Goal: Find specific page/section: Find specific page/section

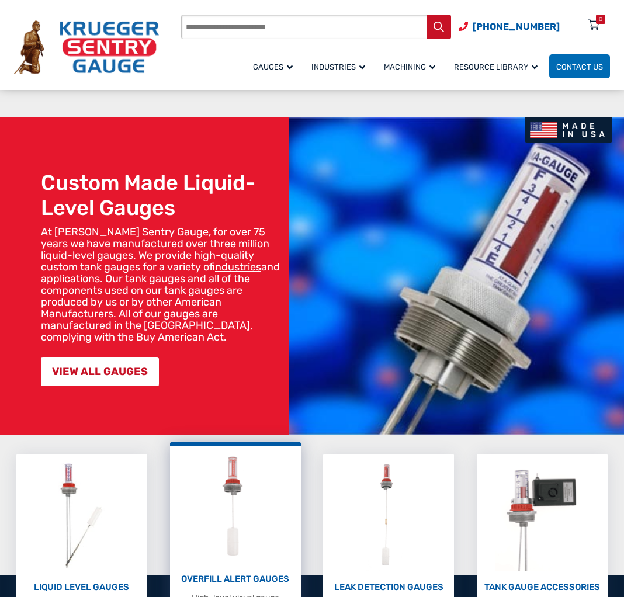
scroll to position [1322, 0]
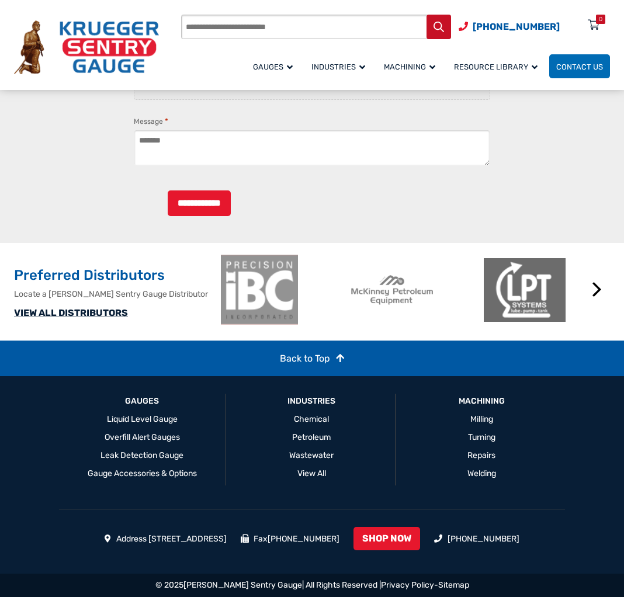
click at [104, 314] on link "VIEW ALL DISTRIBUTORS" at bounding box center [71, 312] width 114 height 11
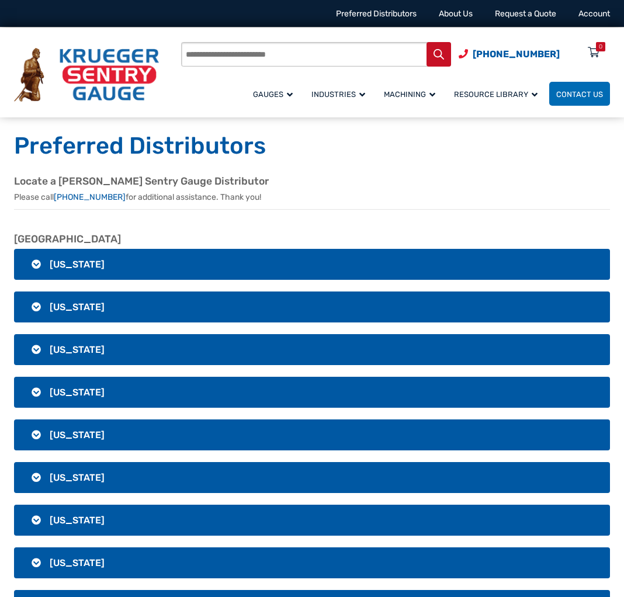
click at [159, 249] on h3 "[US_STATE]" at bounding box center [312, 264] width 596 height 31
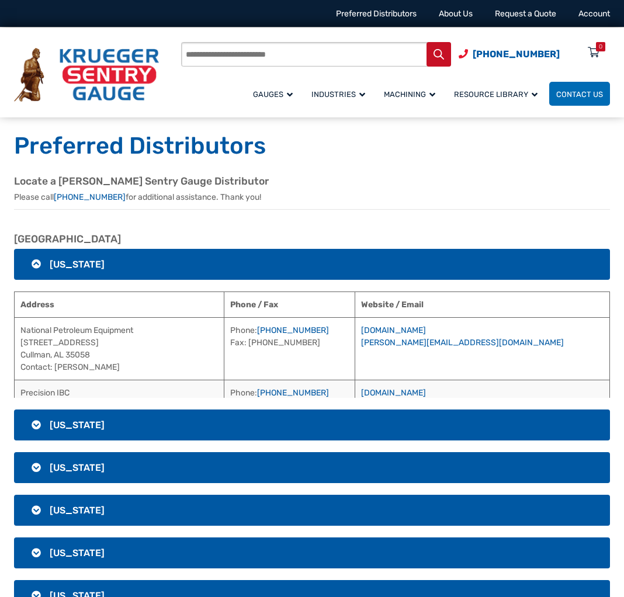
click at [87, 268] on span "[US_STATE]" at bounding box center [77, 264] width 55 height 11
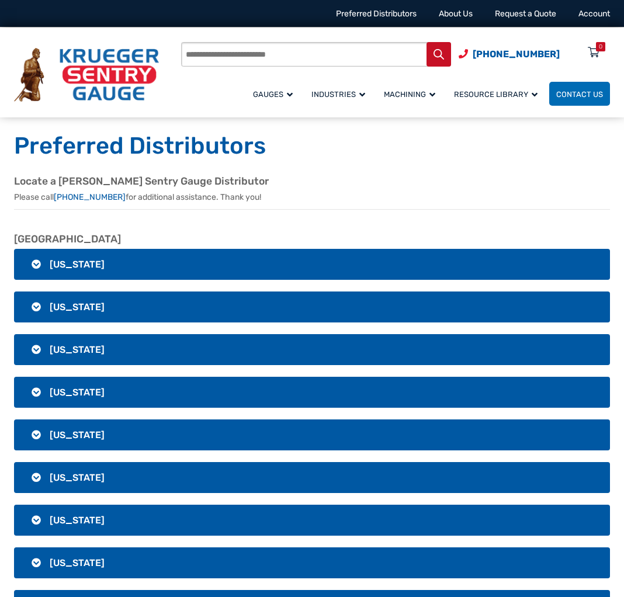
click at [95, 258] on h3 "[US_STATE]" at bounding box center [312, 264] width 596 height 31
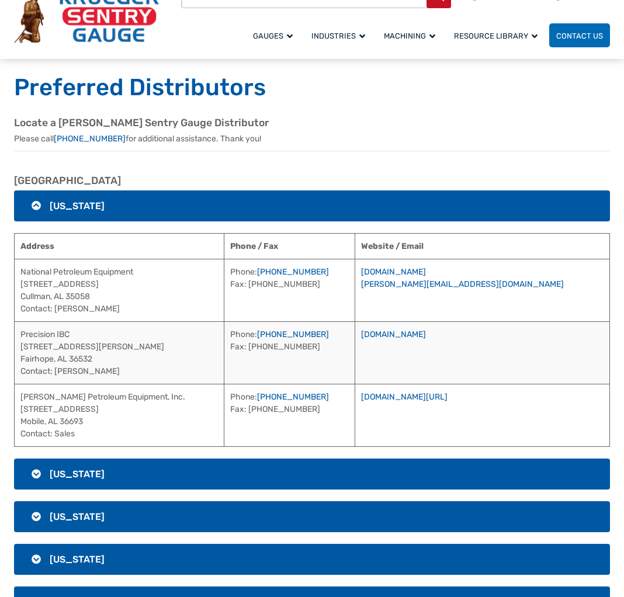
scroll to position [175, 0]
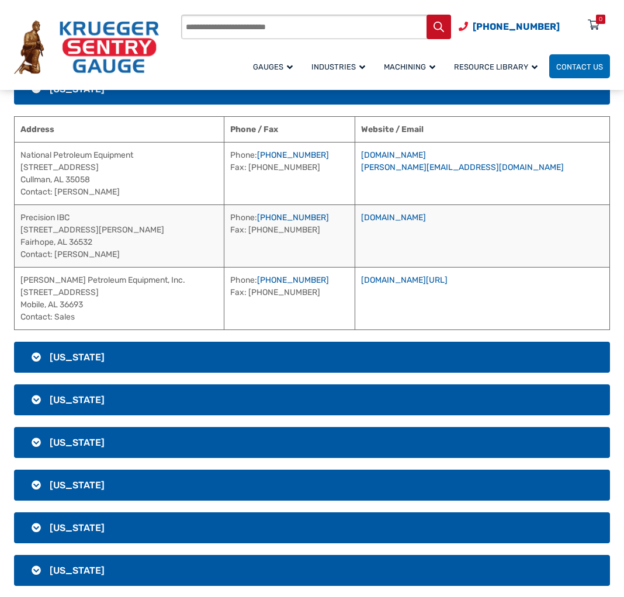
click at [79, 351] on h3 "[US_STATE]" at bounding box center [312, 357] width 596 height 31
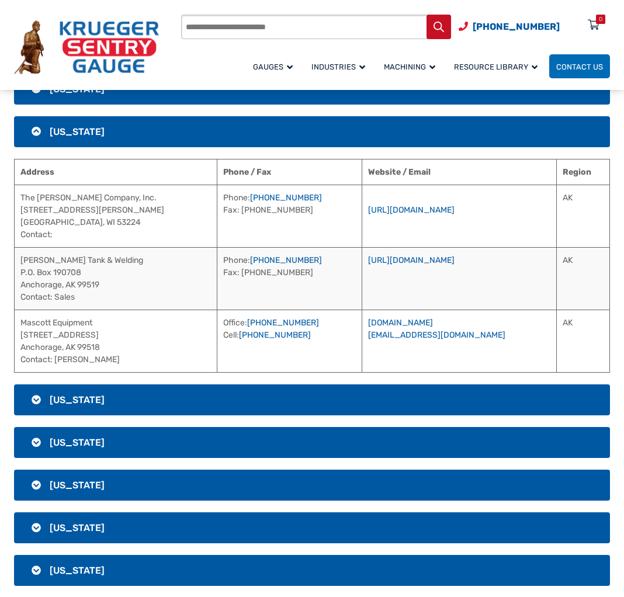
scroll to position [351, 0]
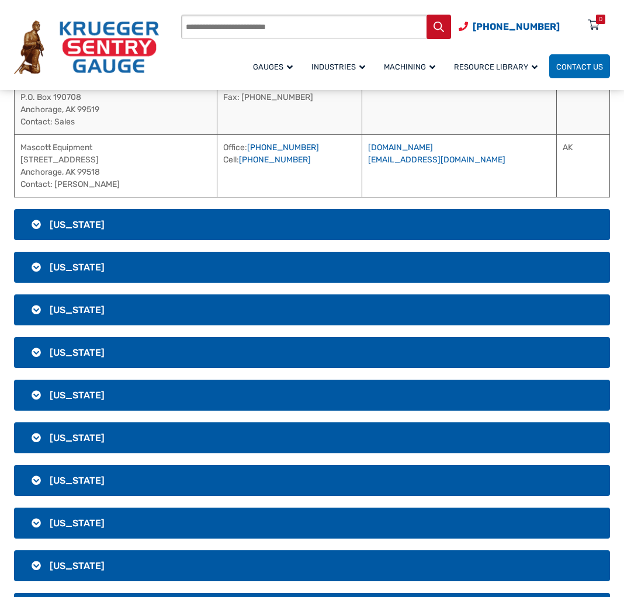
click at [96, 217] on h3 "[US_STATE]" at bounding box center [312, 224] width 596 height 31
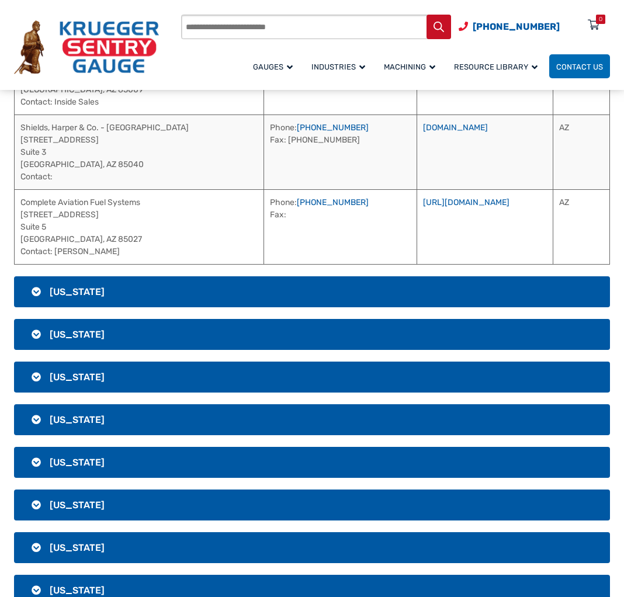
scroll to position [339, 0]
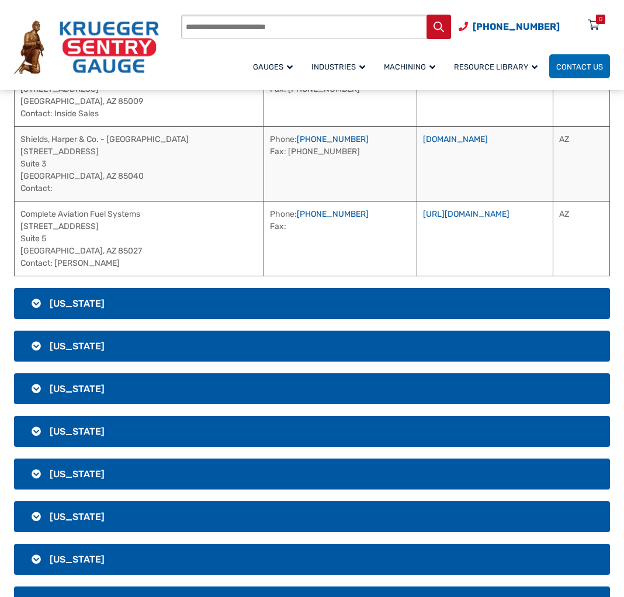
click at [98, 296] on h3 "[US_STATE]" at bounding box center [312, 303] width 596 height 31
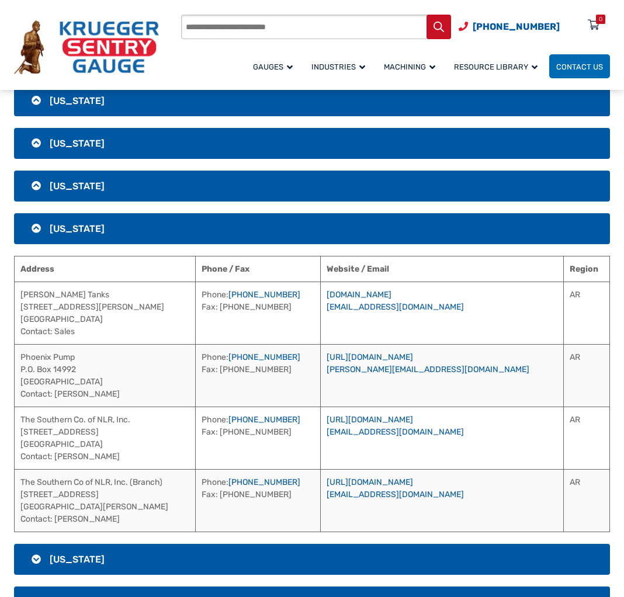
scroll to position [405, 0]
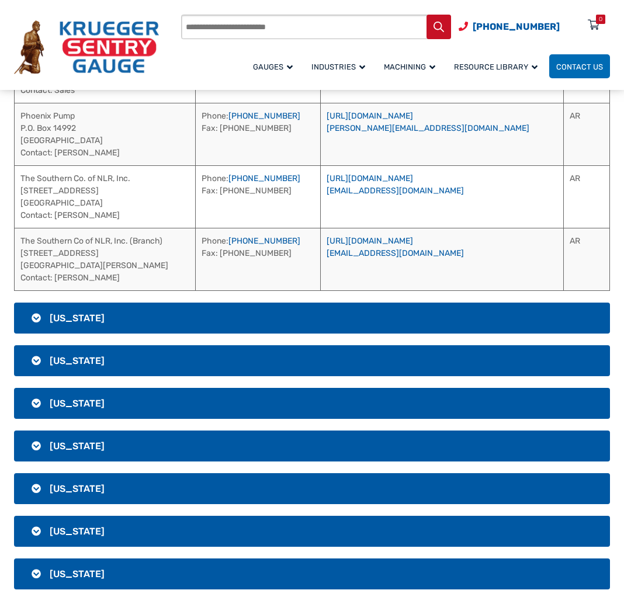
click at [123, 319] on h3 "[US_STATE]" at bounding box center [312, 318] width 596 height 31
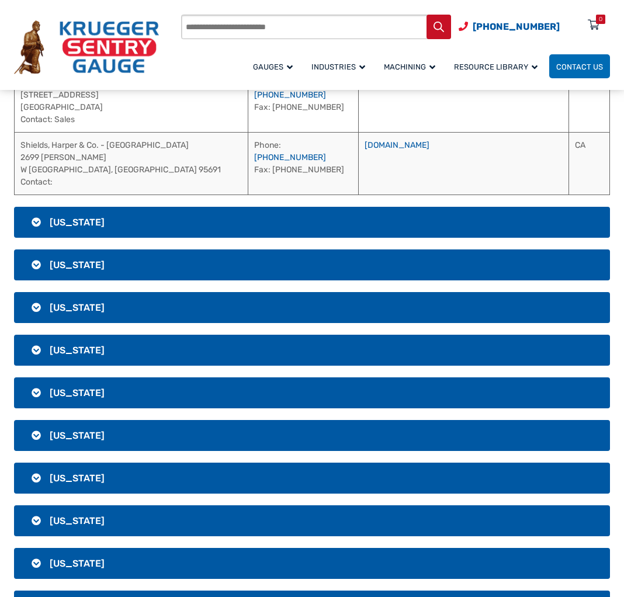
scroll to position [1001, 0]
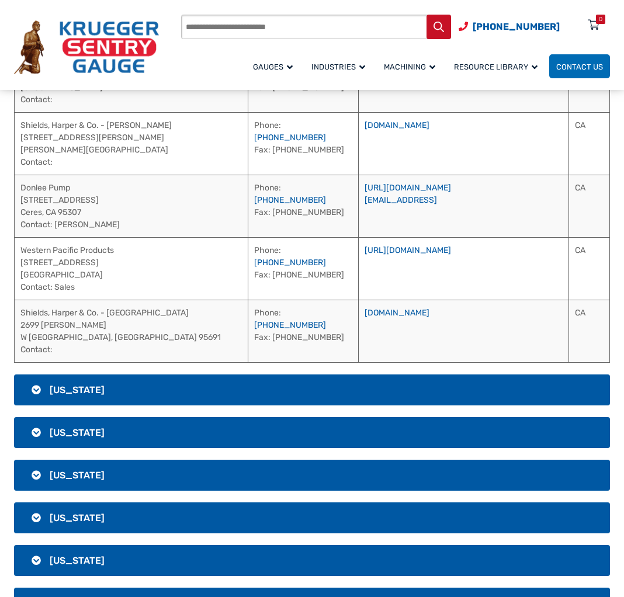
click at [104, 383] on h3 "[US_STATE]" at bounding box center [312, 390] width 596 height 31
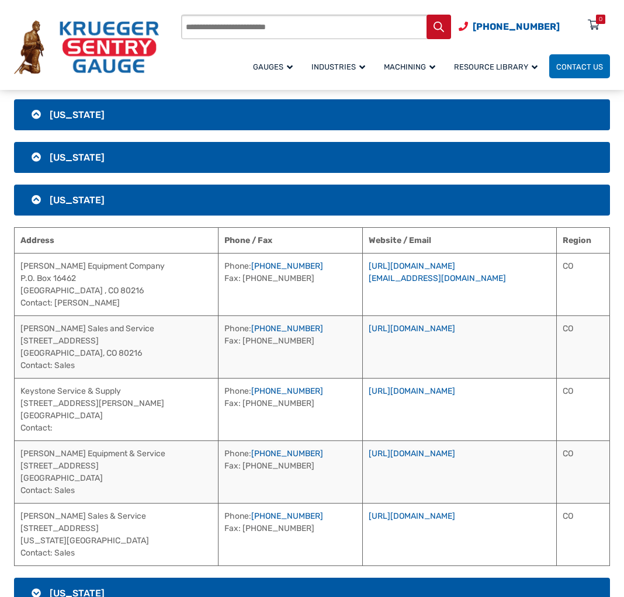
scroll to position [511, 0]
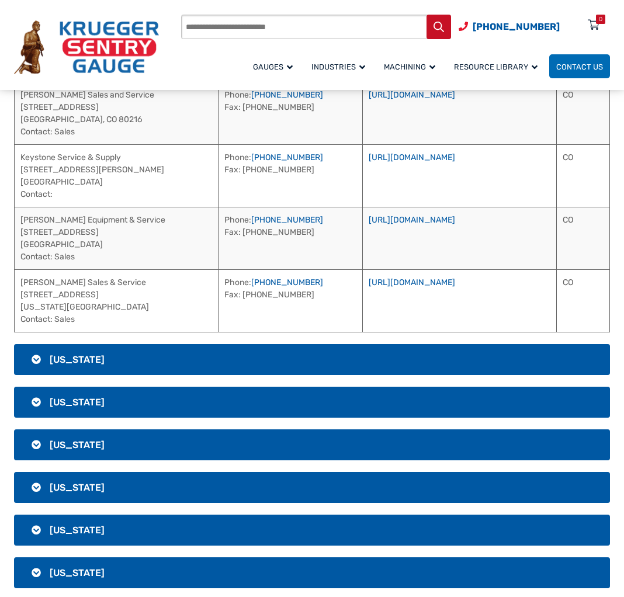
click at [169, 349] on h3 "[US_STATE]" at bounding box center [312, 359] width 596 height 31
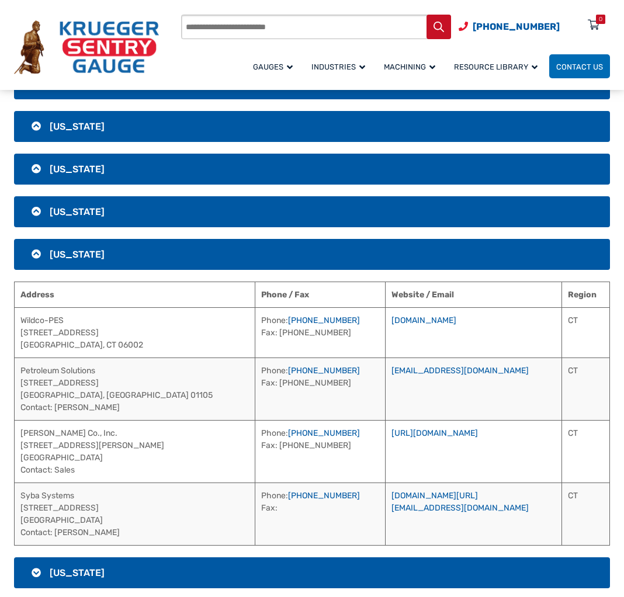
scroll to position [441, 0]
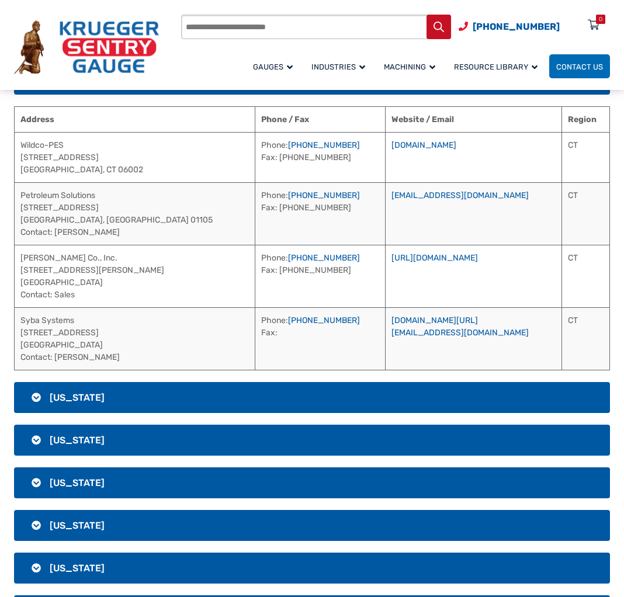
click at [170, 383] on h3 "[US_STATE]" at bounding box center [312, 397] width 596 height 31
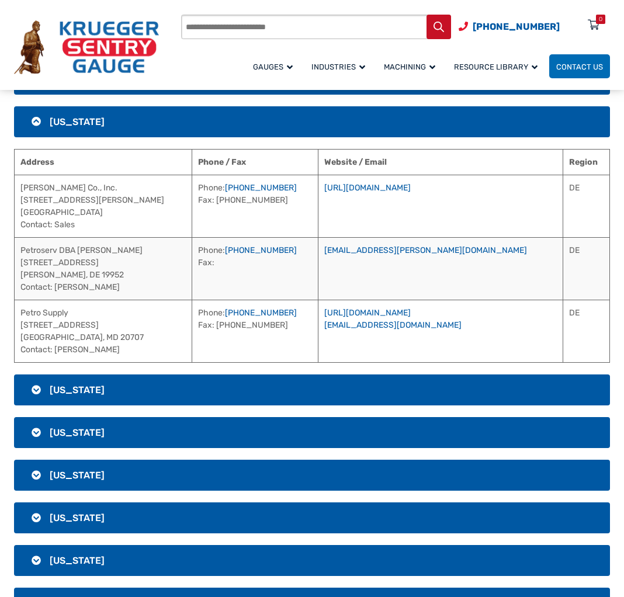
click at [161, 384] on h3 "[US_STATE]" at bounding box center [312, 390] width 596 height 31
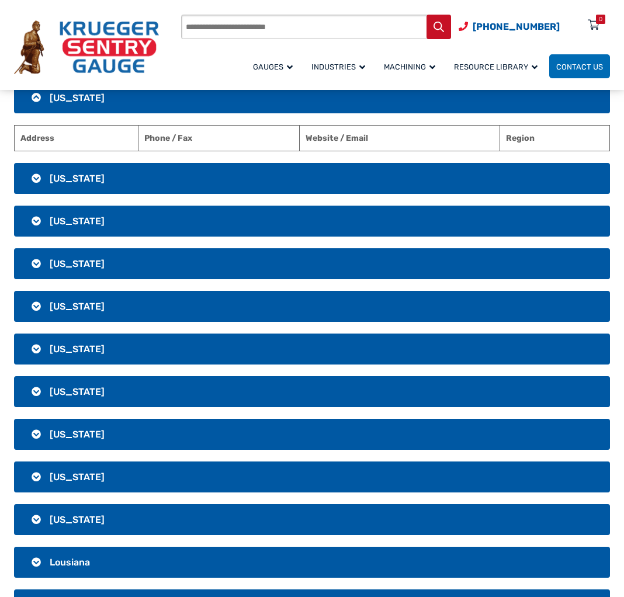
scroll to position [274, 0]
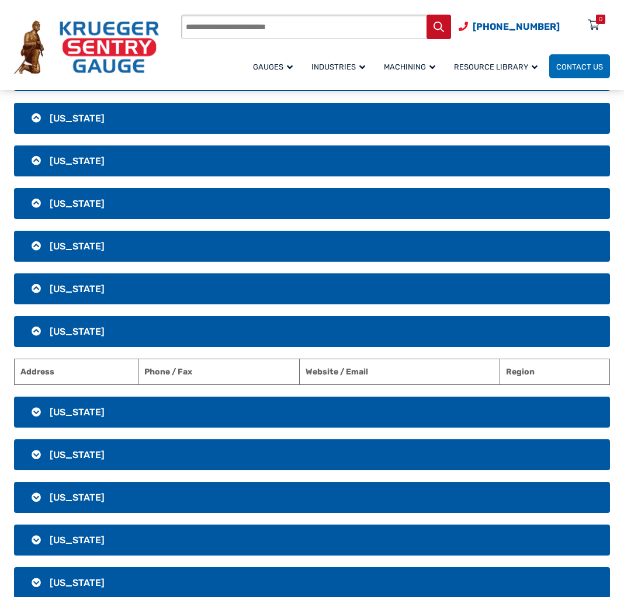
click at [132, 401] on h3 "[US_STATE]" at bounding box center [312, 412] width 596 height 31
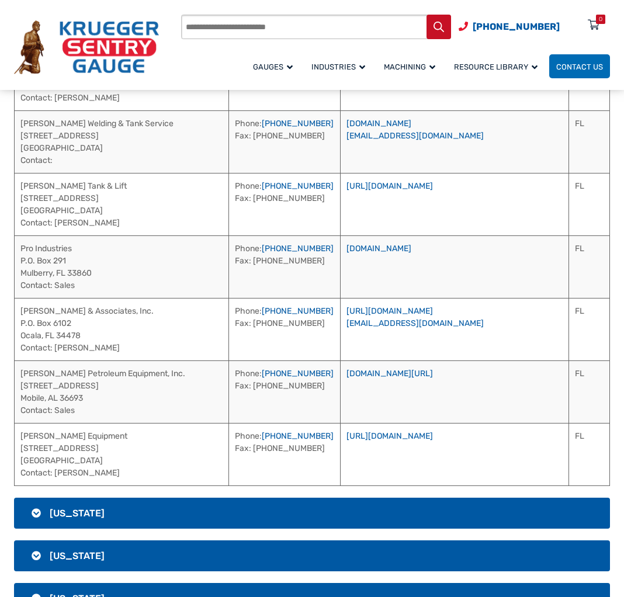
scroll to position [1400, 0]
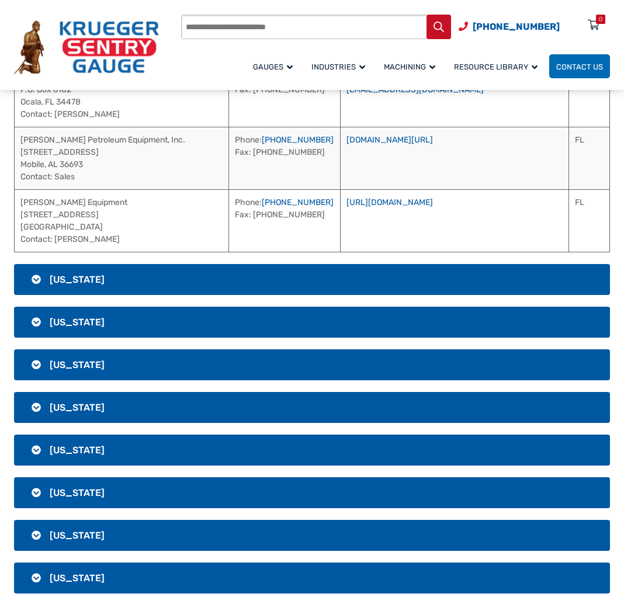
click at [138, 273] on h3 "[US_STATE]" at bounding box center [312, 279] width 596 height 31
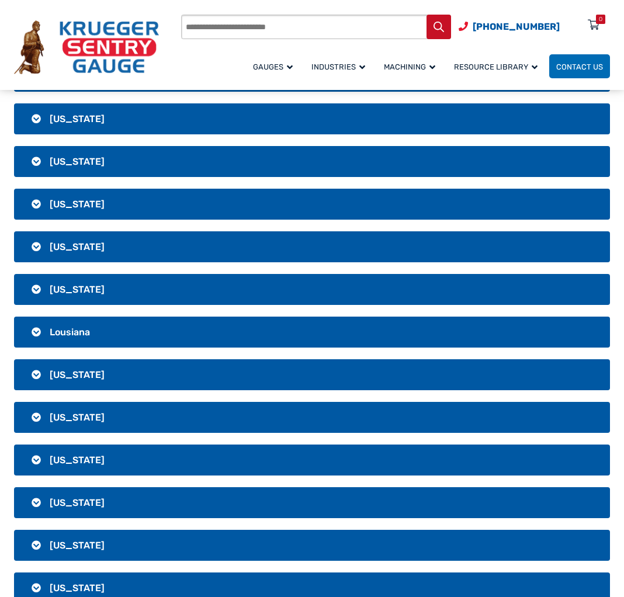
scroll to position [696, 0]
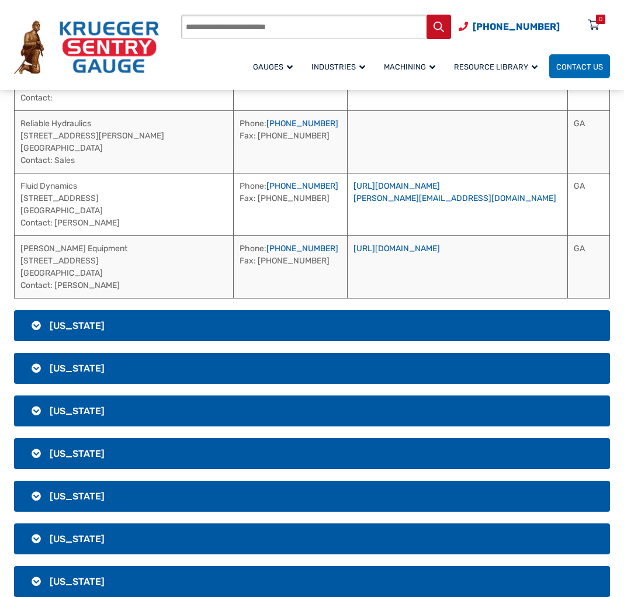
click at [122, 323] on h3 "[US_STATE]" at bounding box center [312, 325] width 596 height 31
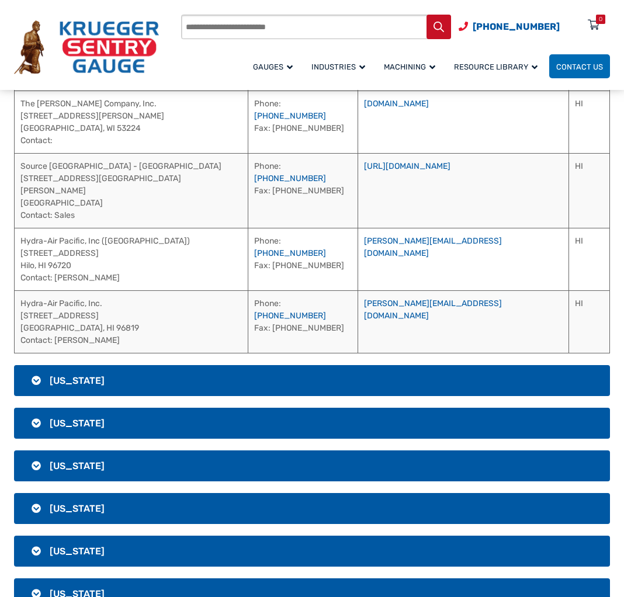
click at [117, 365] on h3 "[US_STATE]" at bounding box center [312, 380] width 596 height 31
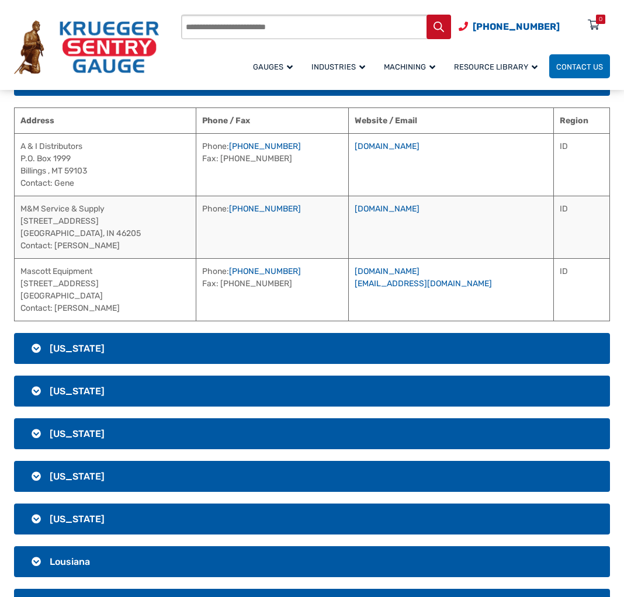
click at [112, 338] on h3 "[US_STATE]" at bounding box center [312, 348] width 596 height 31
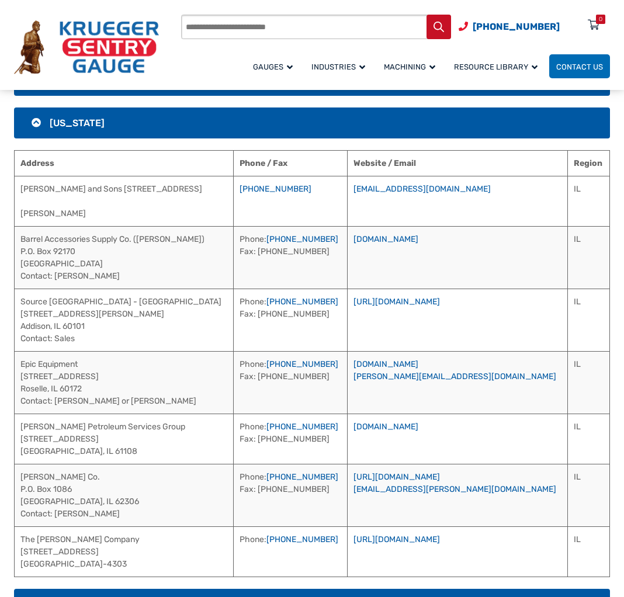
scroll to position [930, 0]
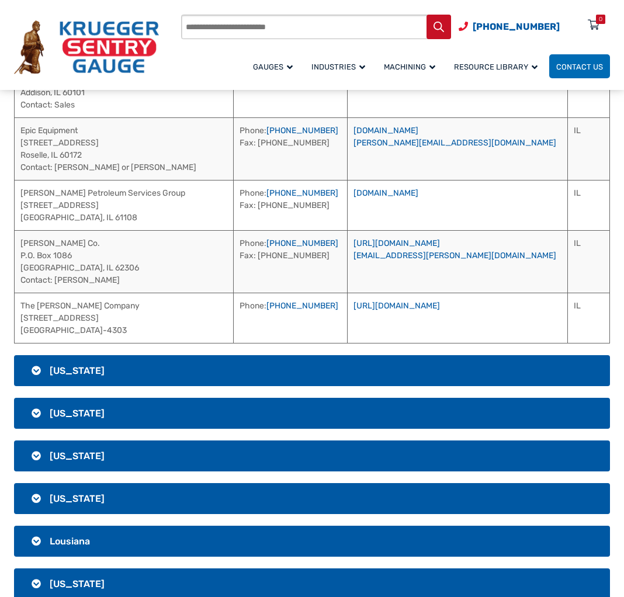
click at [101, 364] on h3 "[US_STATE]" at bounding box center [312, 370] width 596 height 31
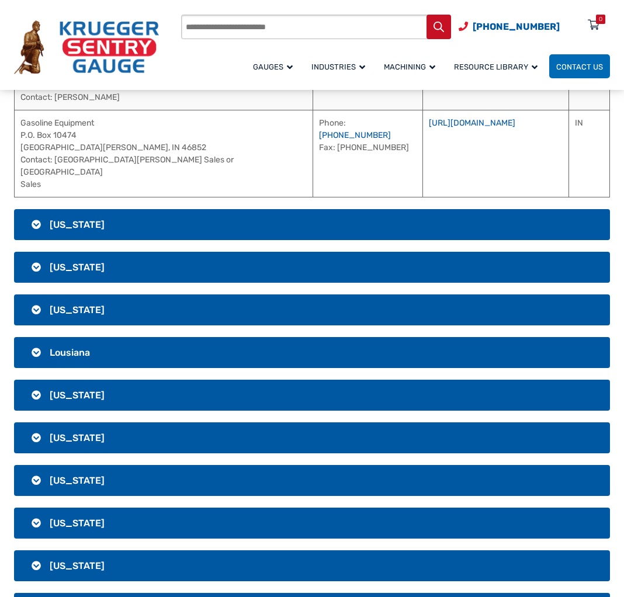
click at [161, 209] on h3 "[US_STATE]" at bounding box center [312, 224] width 596 height 31
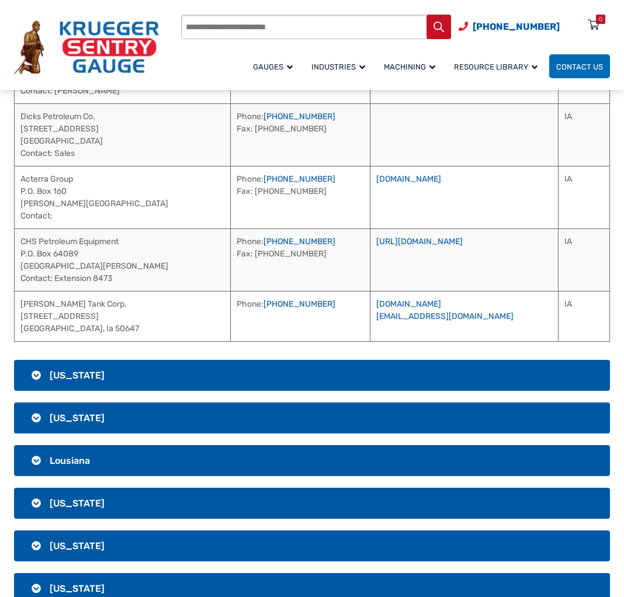
scroll to position [917, 0]
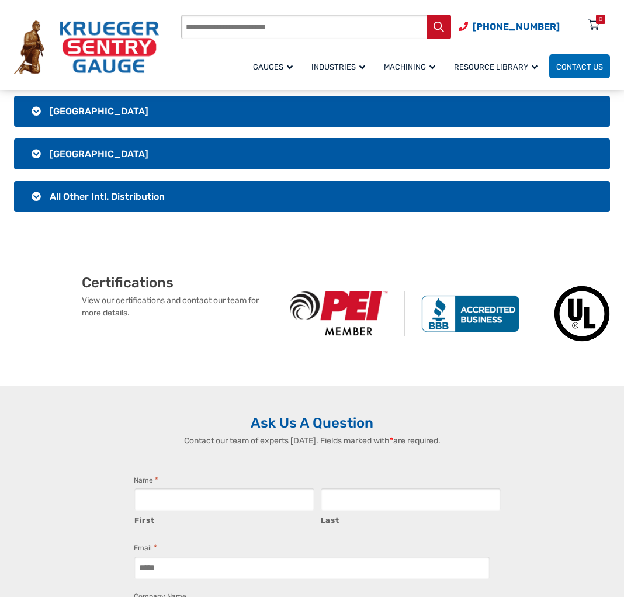
scroll to position [2389, 0]
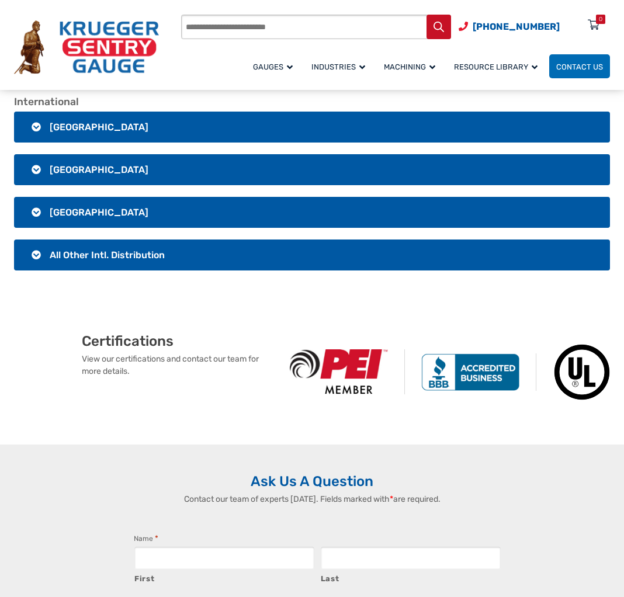
click at [128, 255] on span "All Other Intl. Distribution" at bounding box center [107, 255] width 115 height 11
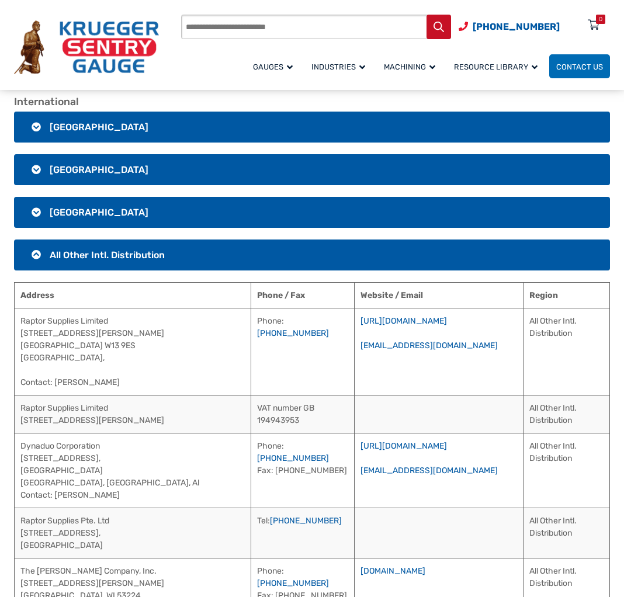
click at [128, 255] on span "All Other Intl. Distribution" at bounding box center [107, 255] width 115 height 11
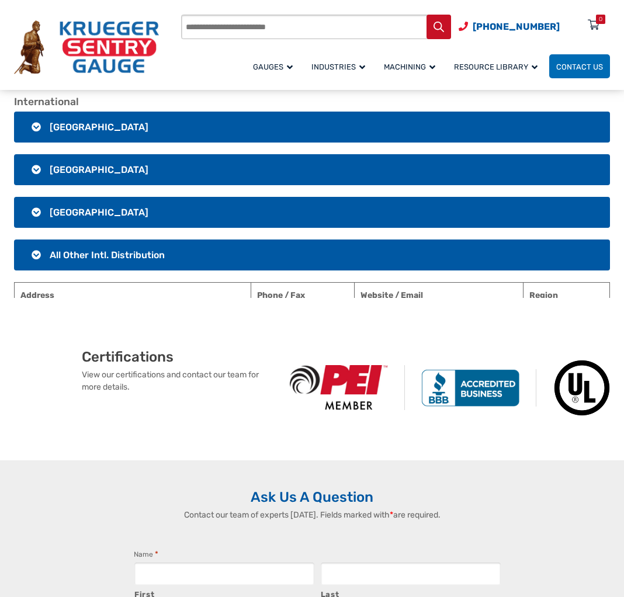
scroll to position [2170, 0]
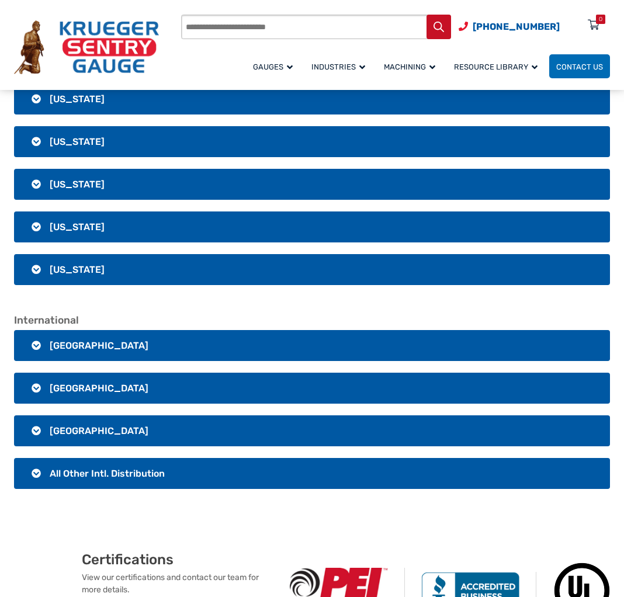
click at [130, 271] on h3 "[US_STATE]" at bounding box center [312, 269] width 596 height 31
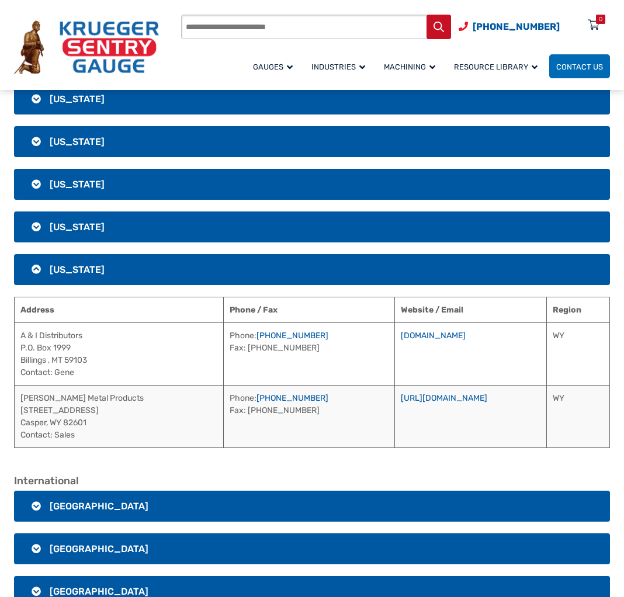
click at [140, 238] on h3 "[US_STATE]" at bounding box center [312, 227] width 596 height 31
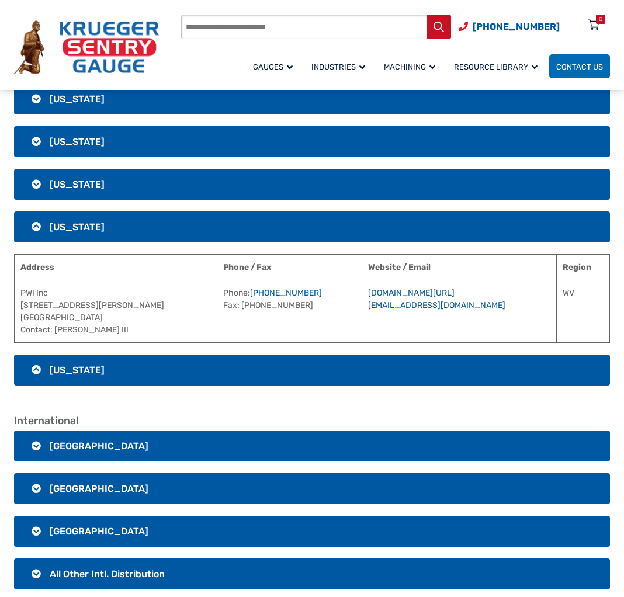
click at [164, 185] on h3 "[US_STATE]" at bounding box center [312, 184] width 596 height 31
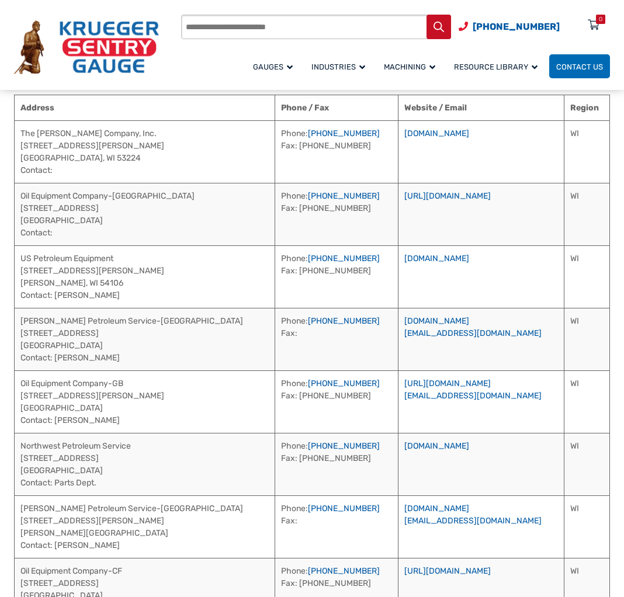
scroll to position [2003, 0]
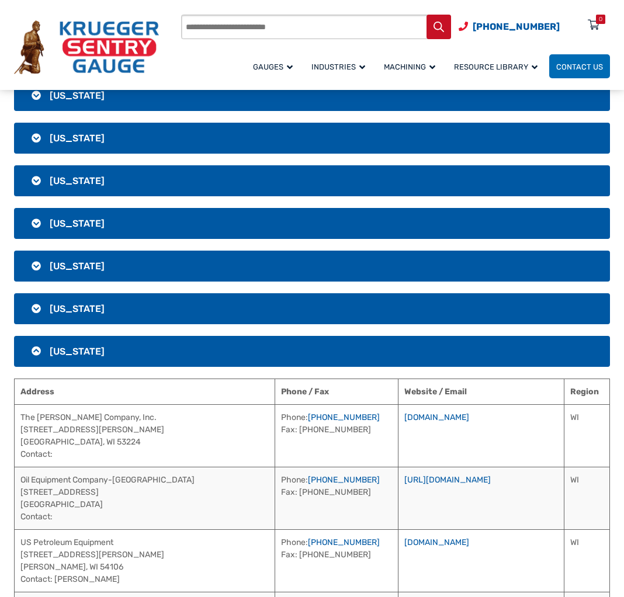
click at [98, 350] on h3 "[US_STATE]" at bounding box center [312, 351] width 596 height 31
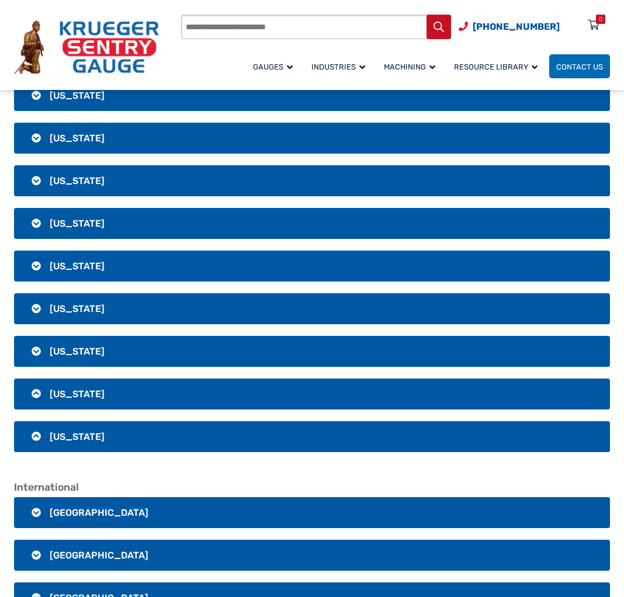
click at [106, 312] on h3 "[US_STATE]" at bounding box center [312, 308] width 596 height 31
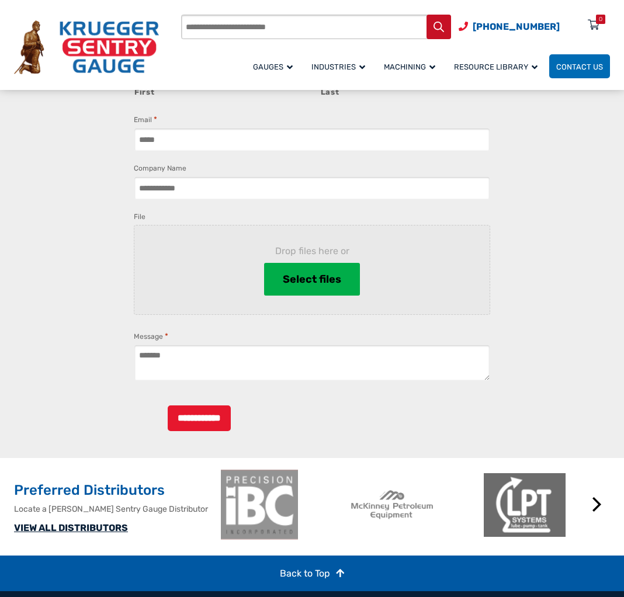
scroll to position [3371, 0]
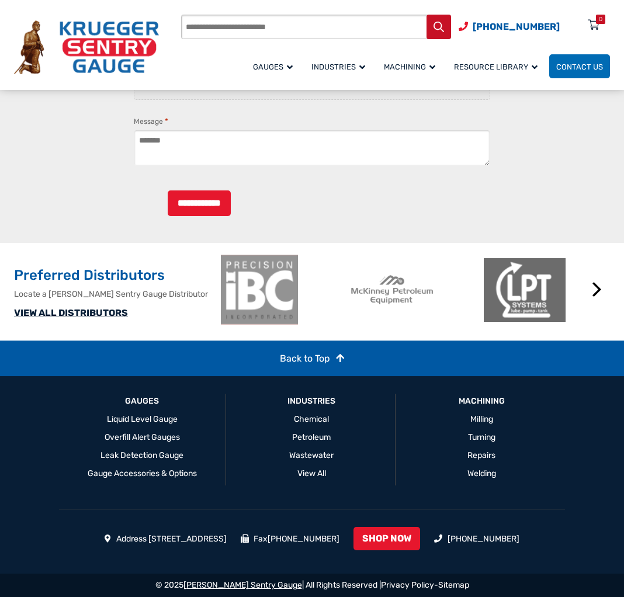
drag, startPoint x: 196, startPoint y: 584, endPoint x: 280, endPoint y: 583, distance: 84.2
click at [280, 583] on div "© 2025 [PERSON_NAME] Sentry Gauge | All Rights Reserved | Privacy Policy - Site…" at bounding box center [312, 585] width 624 height 23
copy div "[PERSON_NAME] Sentry Gauge"
